Goal: Information Seeking & Learning: Learn about a topic

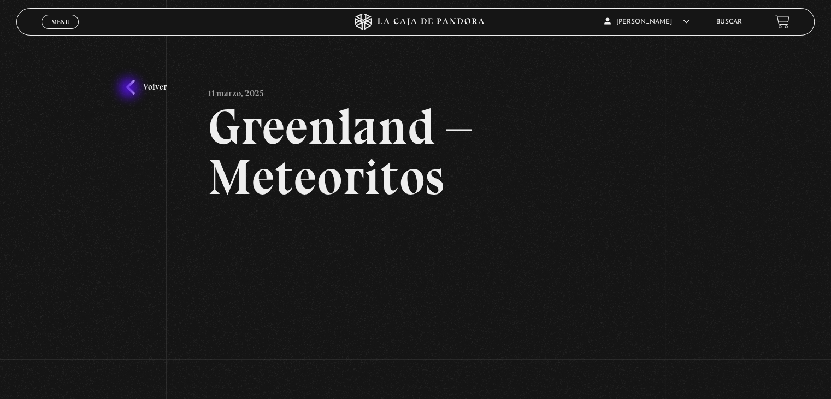
click at [130, 89] on link "Volver" at bounding box center [146, 87] width 40 height 15
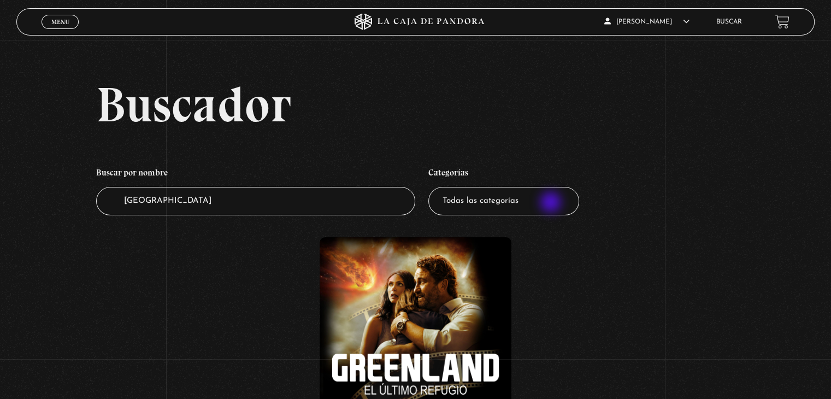
click at [552, 203] on select "Todas las categorías 11:11 Humanitario (1) Amo los Lunes (4) Análisis de series…" at bounding box center [503, 201] width 151 height 29
select select "pandora-prepper"
click at [432, 187] on select "Todas las categorías 11:11 Humanitario (1) Amo los Lunes (4) Análisis de series…" at bounding box center [503, 201] width 151 height 29
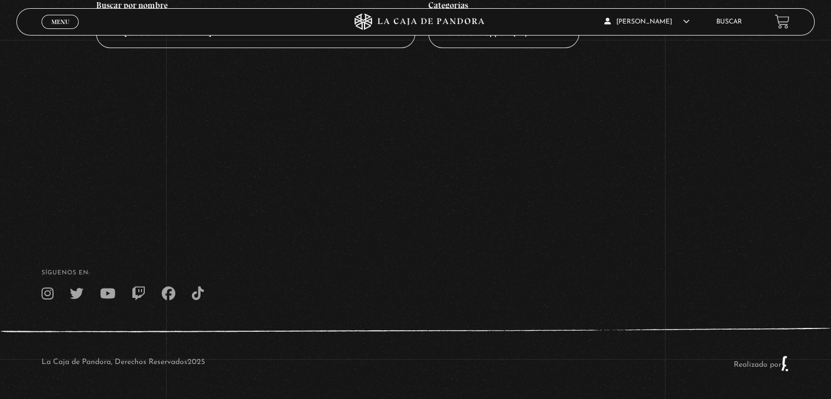
scroll to position [58, 0]
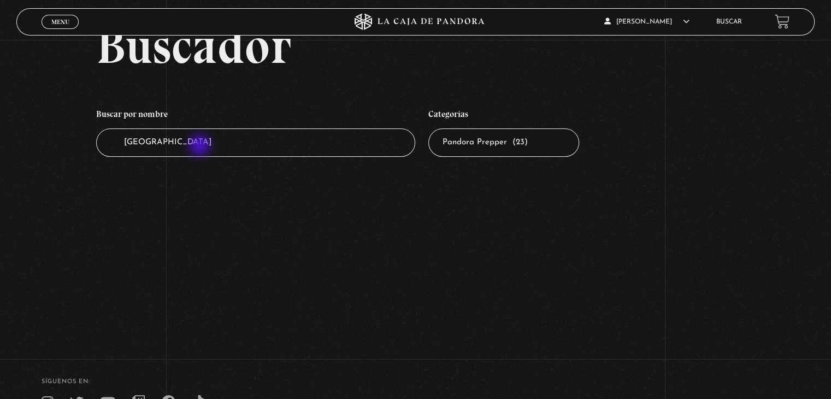
click at [201, 146] on input "[GEOGRAPHIC_DATA]" at bounding box center [255, 142] width 319 height 29
type input "G"
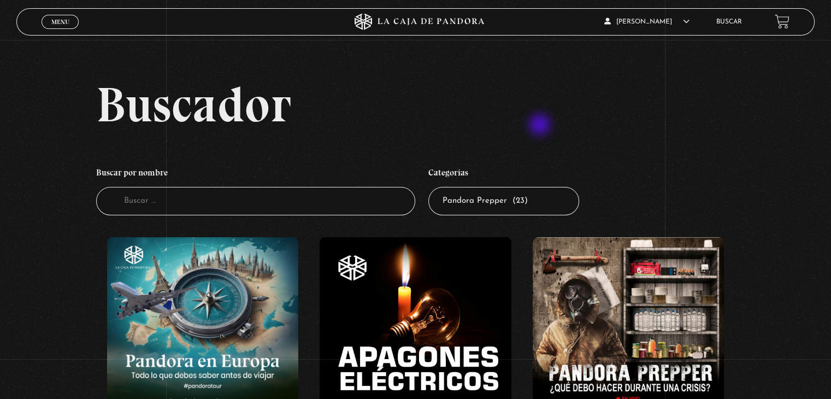
scroll to position [55, 0]
